Goal: Check status: Check status

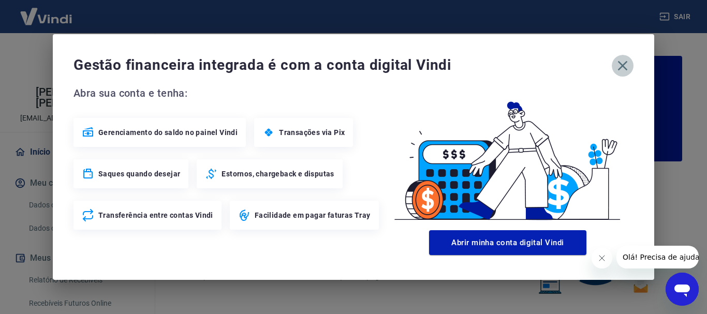
click at [622, 64] on icon "button" at bounding box center [622, 65] width 17 height 17
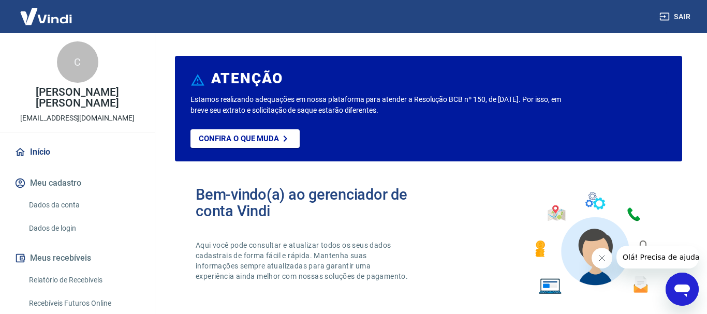
scroll to position [53, 0]
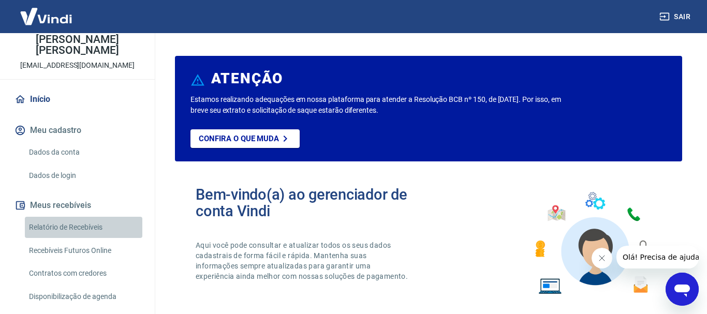
click at [72, 229] on link "Relatório de Recebíveis" at bounding box center [84, 227] width 118 height 21
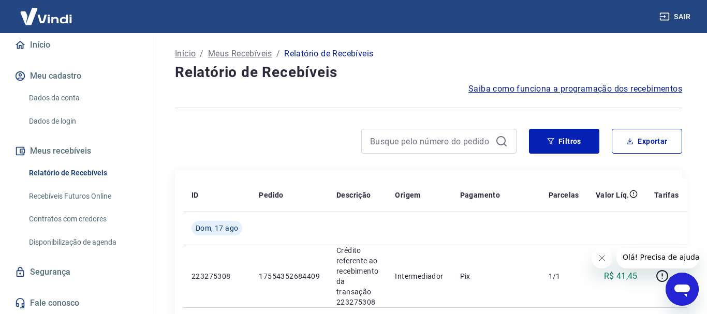
scroll to position [108, 0]
click at [61, 151] on button "Meus recebíveis" at bounding box center [77, 150] width 130 height 23
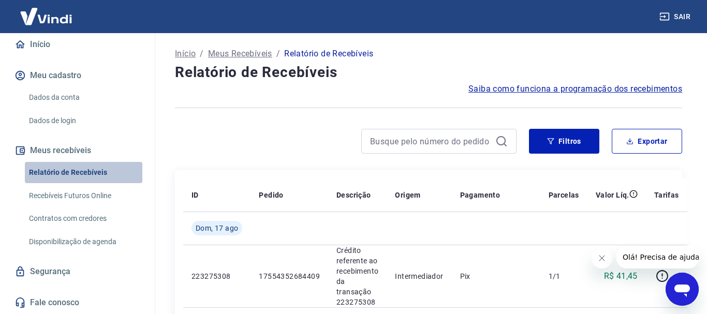
click at [76, 174] on link "Relatório de Recebíveis" at bounding box center [84, 172] width 118 height 21
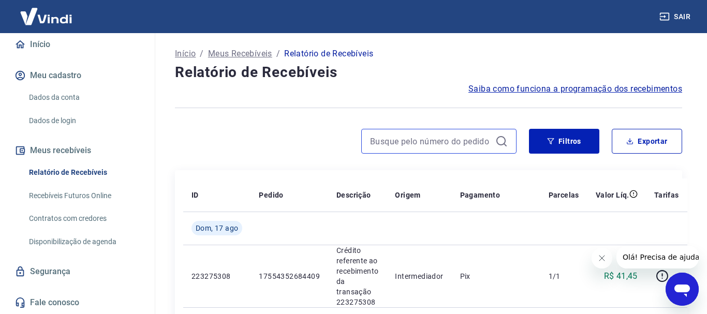
click at [433, 144] on input at bounding box center [430, 142] width 121 height 16
paste input "17553862709784"
type input "17553862709784"
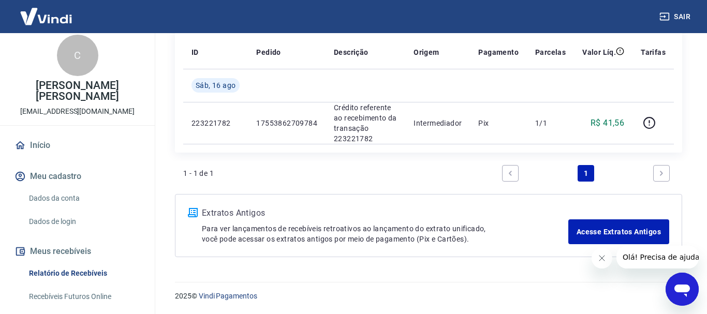
scroll to position [2, 0]
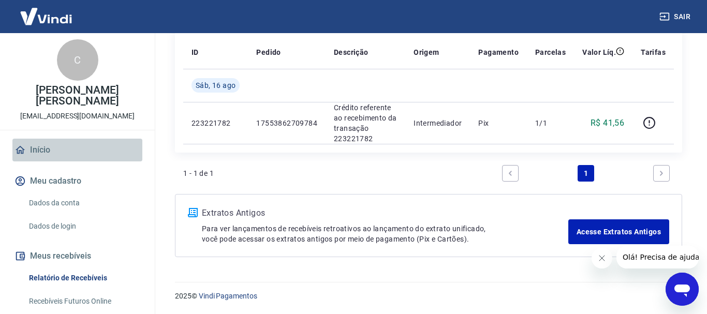
click at [40, 152] on link "Início" at bounding box center [77, 150] width 130 height 23
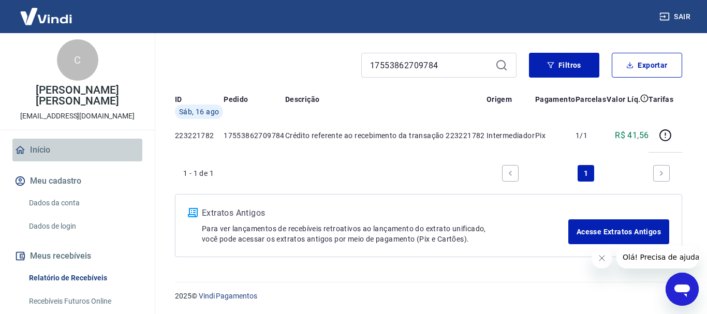
scroll to position [632, 0]
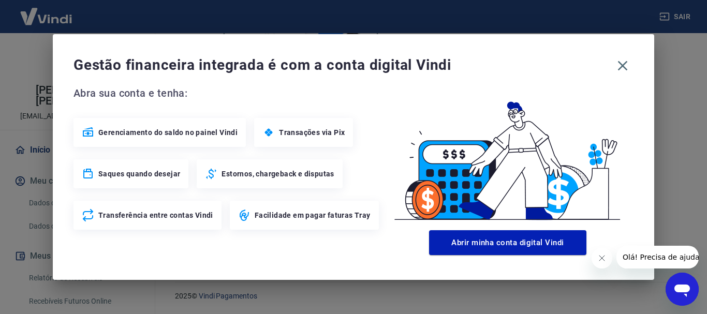
click at [302, 135] on span "Transações via Pix" at bounding box center [312, 132] width 66 height 10
click at [622, 66] on icon "button" at bounding box center [623, 66] width 10 height 10
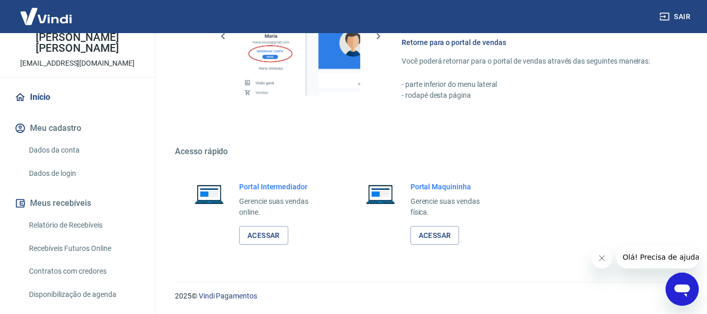
scroll to position [108, 0]
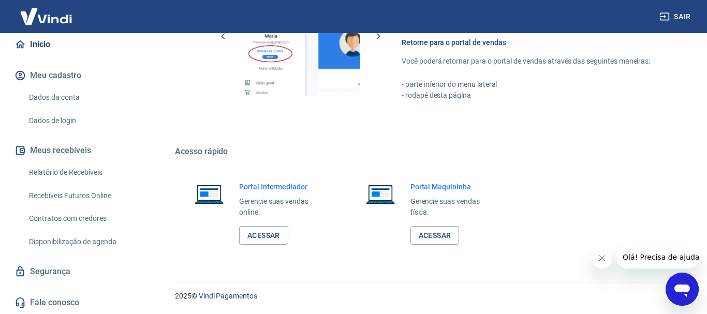
click at [68, 198] on link "Recebíveis Futuros Online" at bounding box center [84, 195] width 118 height 21
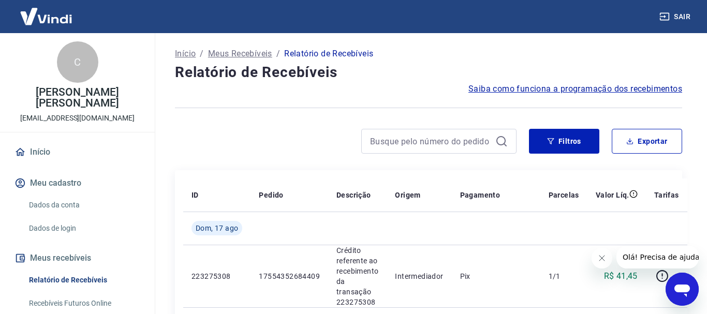
click at [37, 152] on link "Início" at bounding box center [77, 152] width 130 height 23
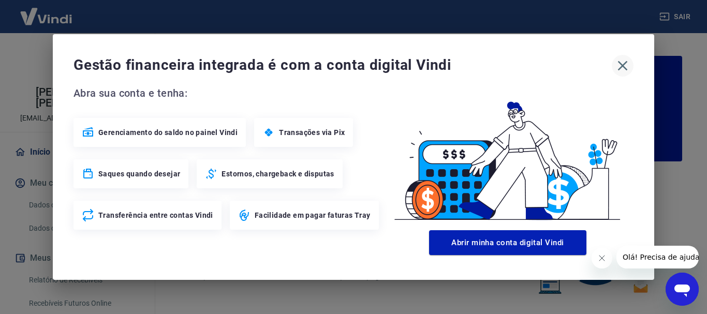
click at [629, 64] on icon "button" at bounding box center [622, 65] width 17 height 17
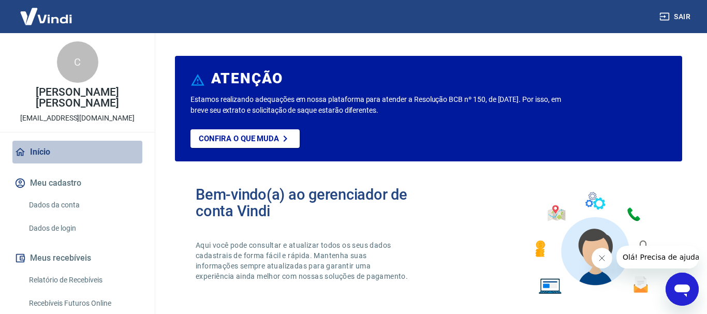
click at [41, 154] on link "Início" at bounding box center [77, 152] width 130 height 23
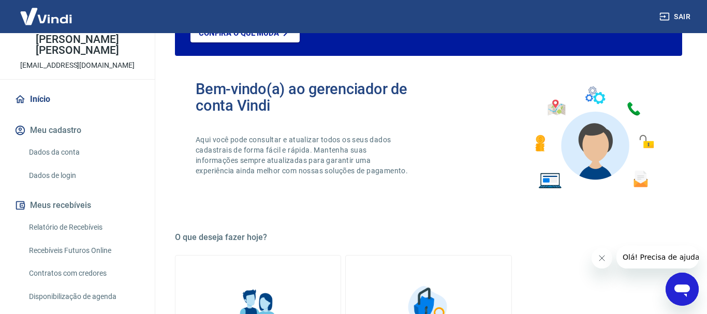
scroll to position [108, 0]
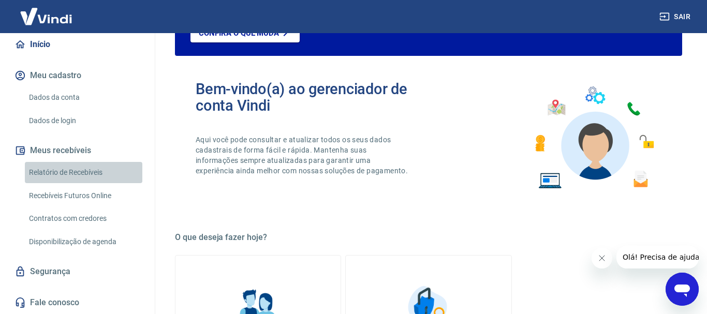
click at [62, 174] on link "Relatório de Recebíveis" at bounding box center [84, 172] width 118 height 21
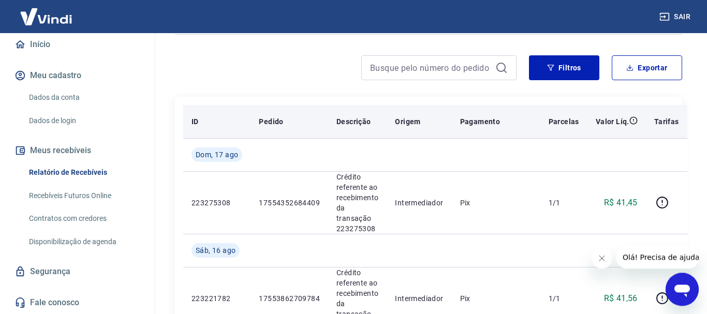
scroll to position [53, 0]
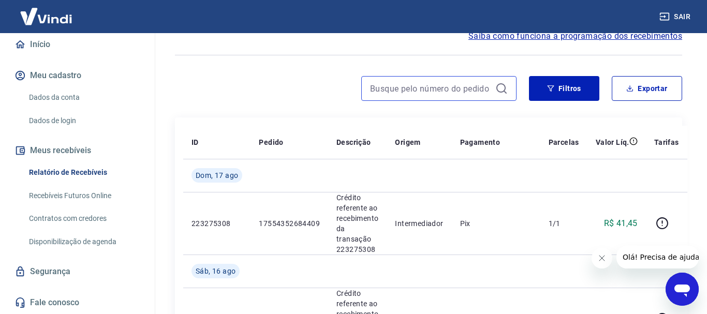
click at [430, 90] on input at bounding box center [430, 89] width 121 height 16
paste input "17553862709784"
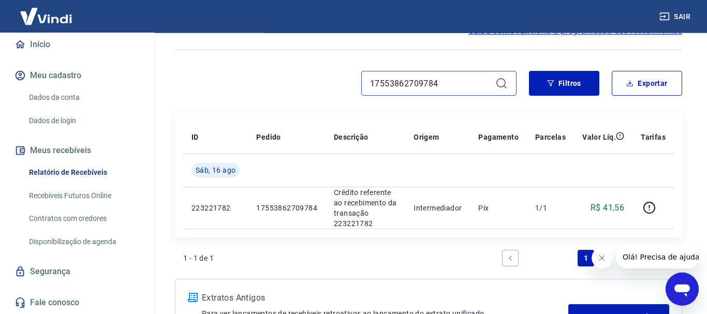
scroll to position [37, 0]
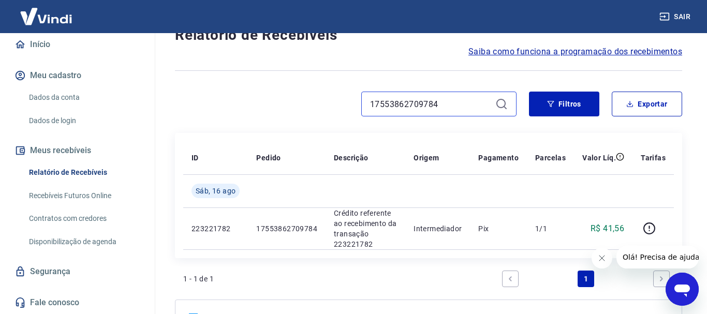
type input "17553862709784"
click at [78, 171] on link "Relatório de Recebíveis" at bounding box center [84, 172] width 118 height 21
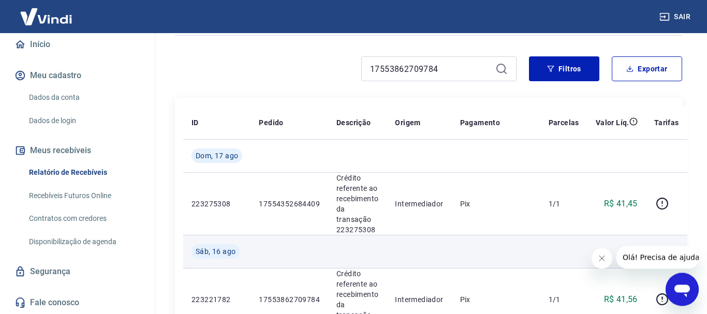
scroll to position [53, 0]
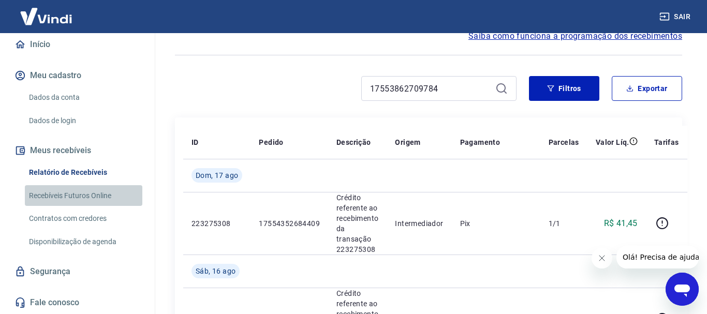
click at [61, 195] on link "Recebíveis Futuros Online" at bounding box center [84, 195] width 118 height 21
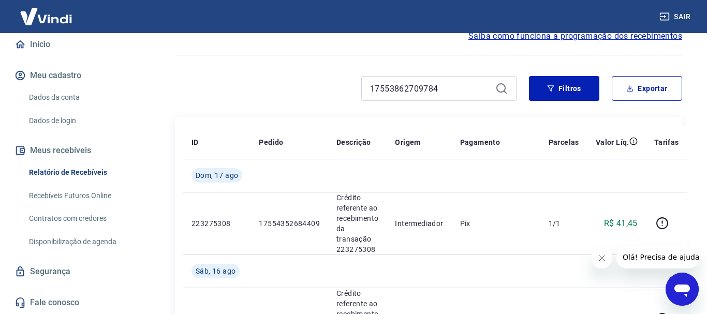
click at [77, 173] on link "Relatório de Recebíveis" at bounding box center [84, 172] width 118 height 21
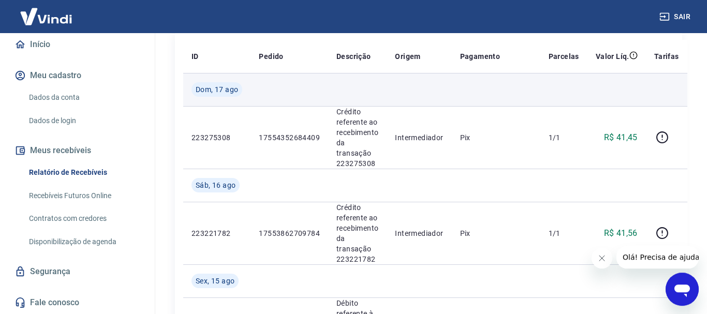
scroll to position [0, 0]
